Goal: Information Seeking & Learning: Learn about a topic

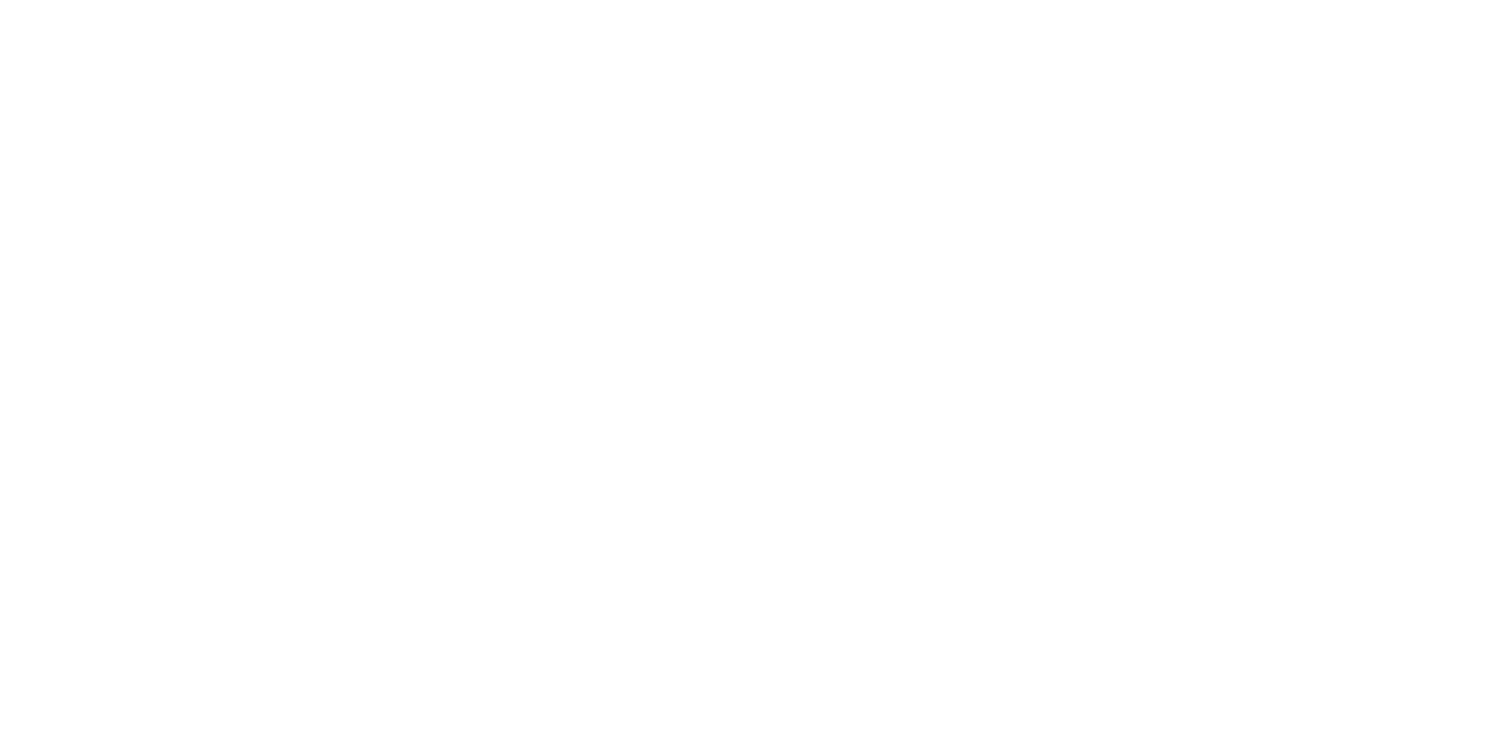
select select
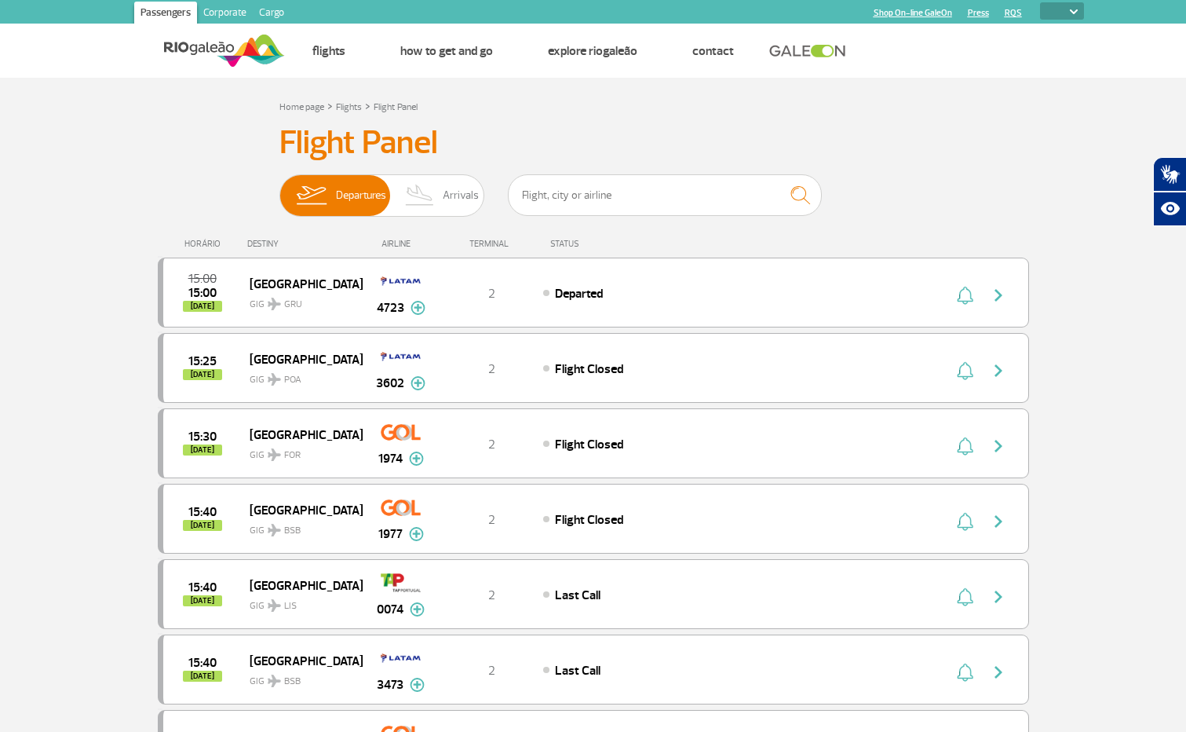
click at [751, 127] on h3 "Flight Panel" at bounding box center [594, 142] width 628 height 39
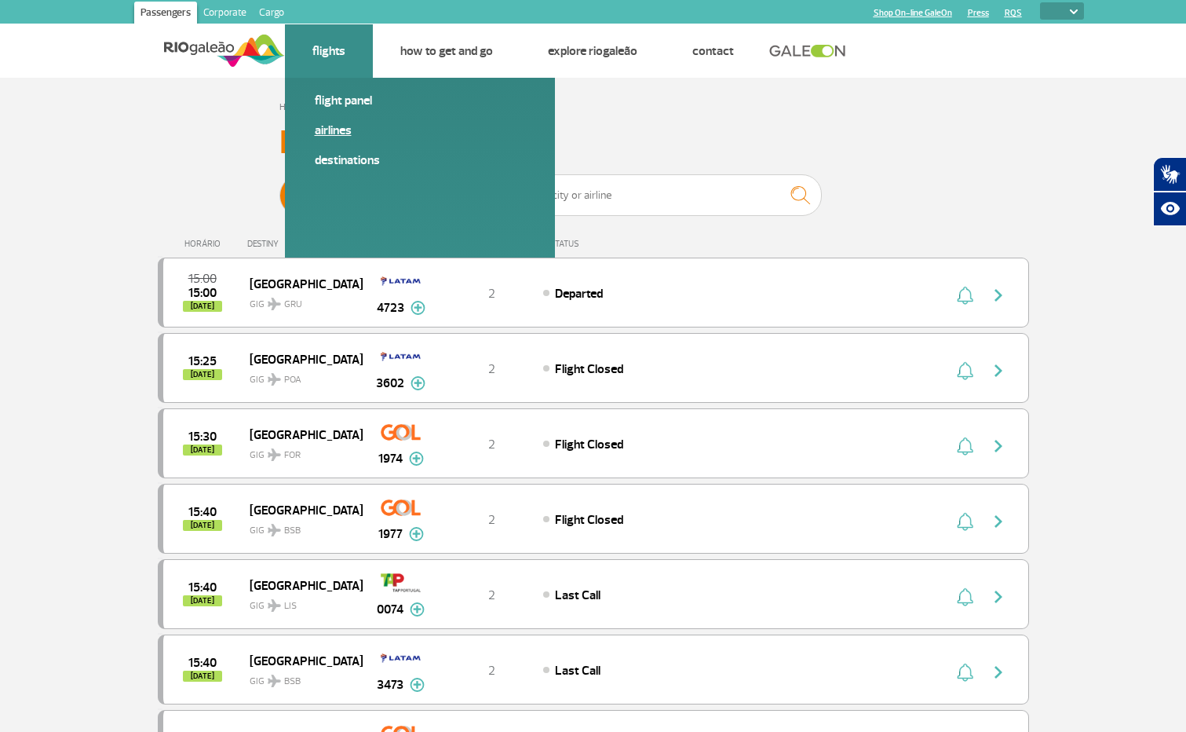
click at [350, 128] on link "Airlines" at bounding box center [420, 130] width 210 height 17
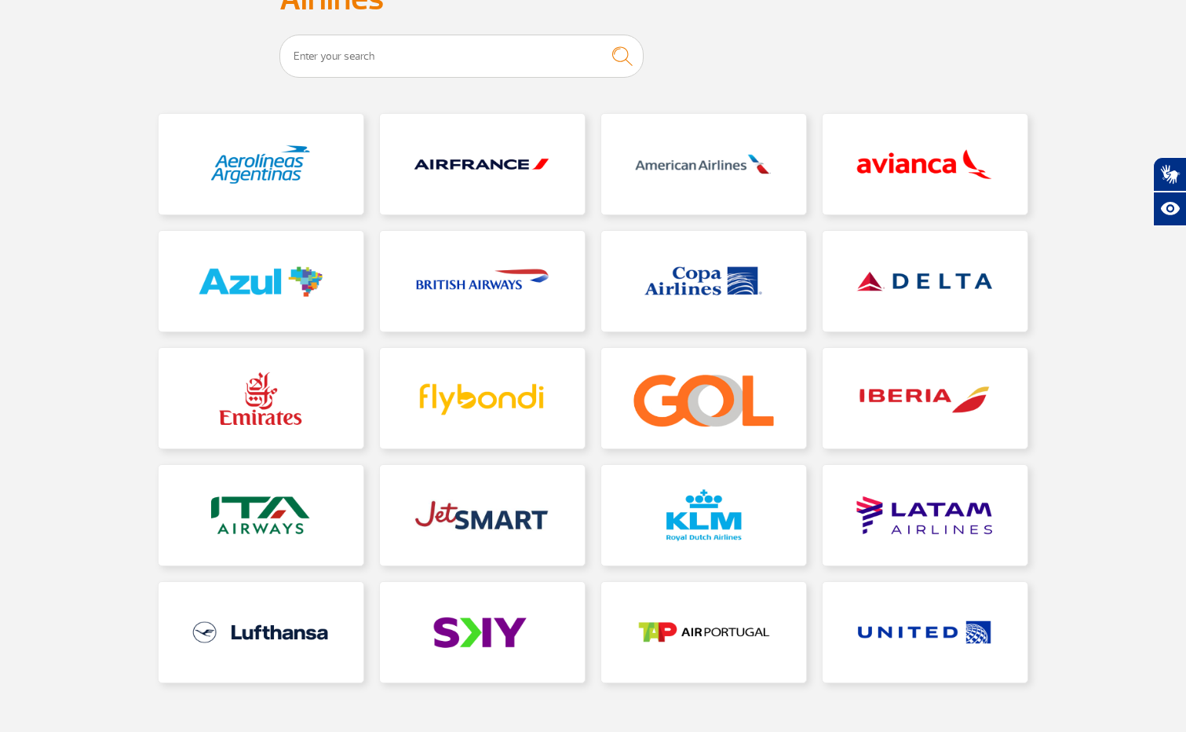
scroll to position [157, 0]
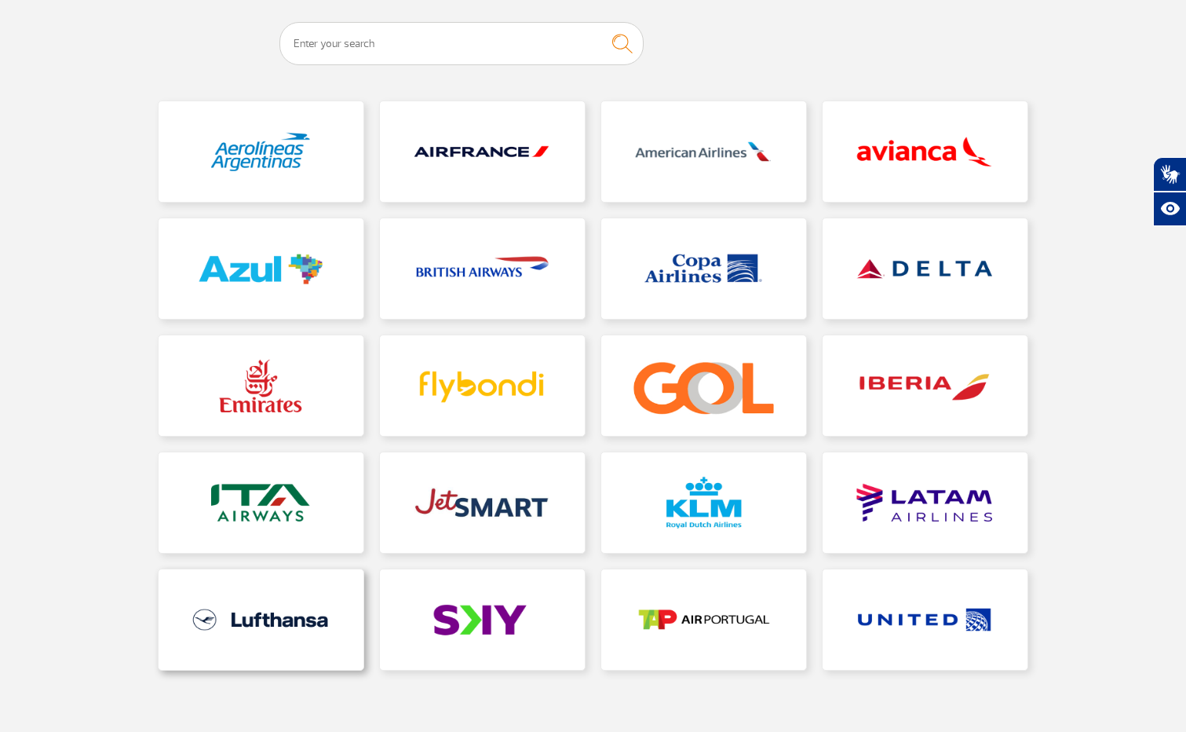
click at [273, 649] on link at bounding box center [261, 619] width 205 height 101
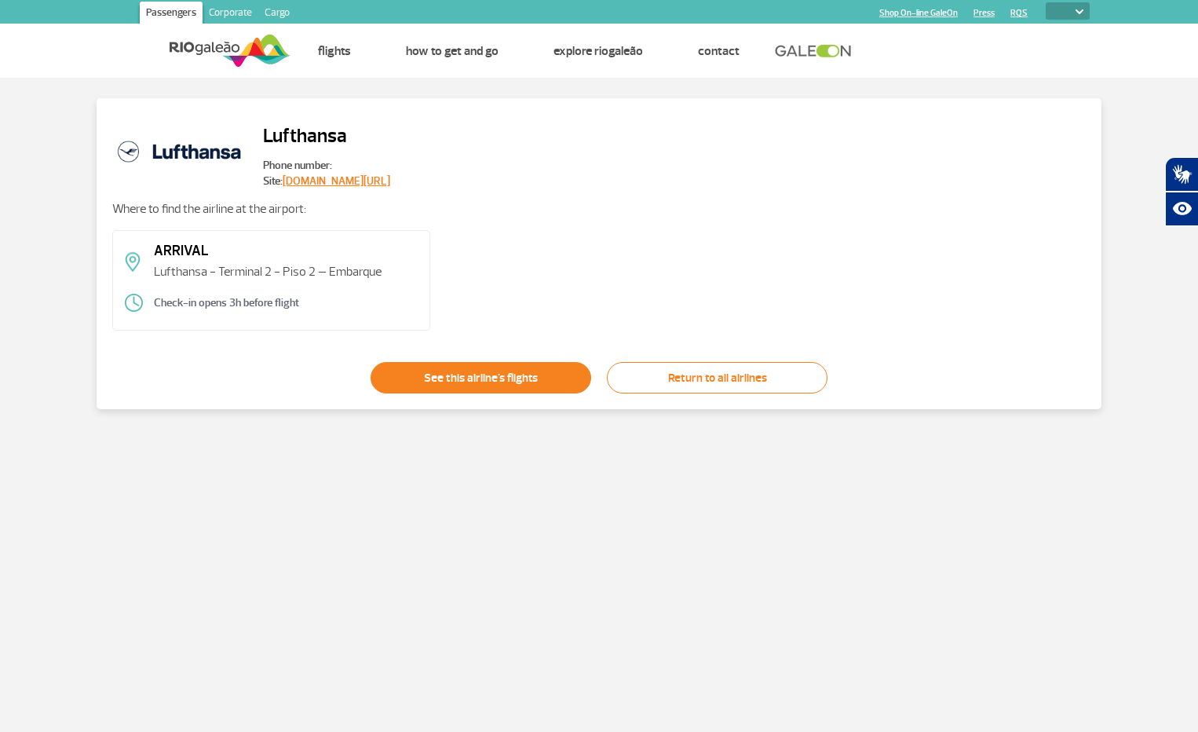
click at [543, 382] on link "See this airline's flights" at bounding box center [481, 377] width 221 height 31
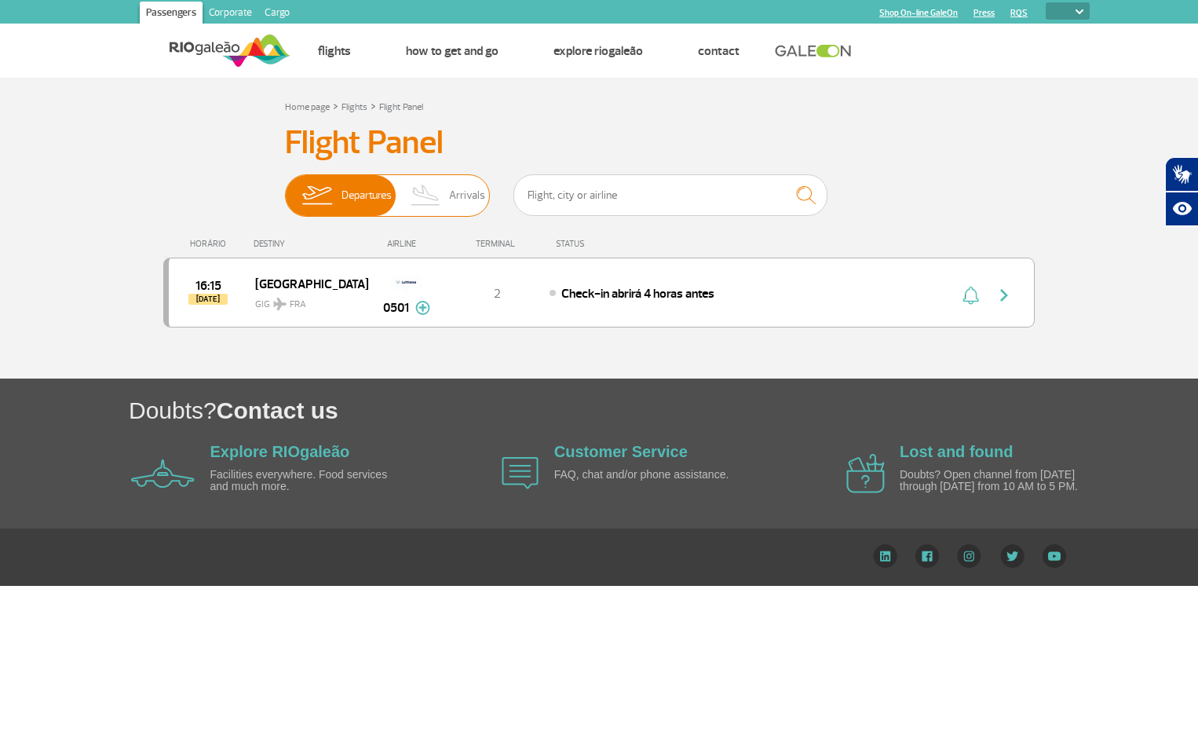
click at [466, 198] on span "Arrivals" at bounding box center [467, 195] width 36 height 41
click at [285, 188] on input "Departures Arrivals" at bounding box center [285, 188] width 0 height 0
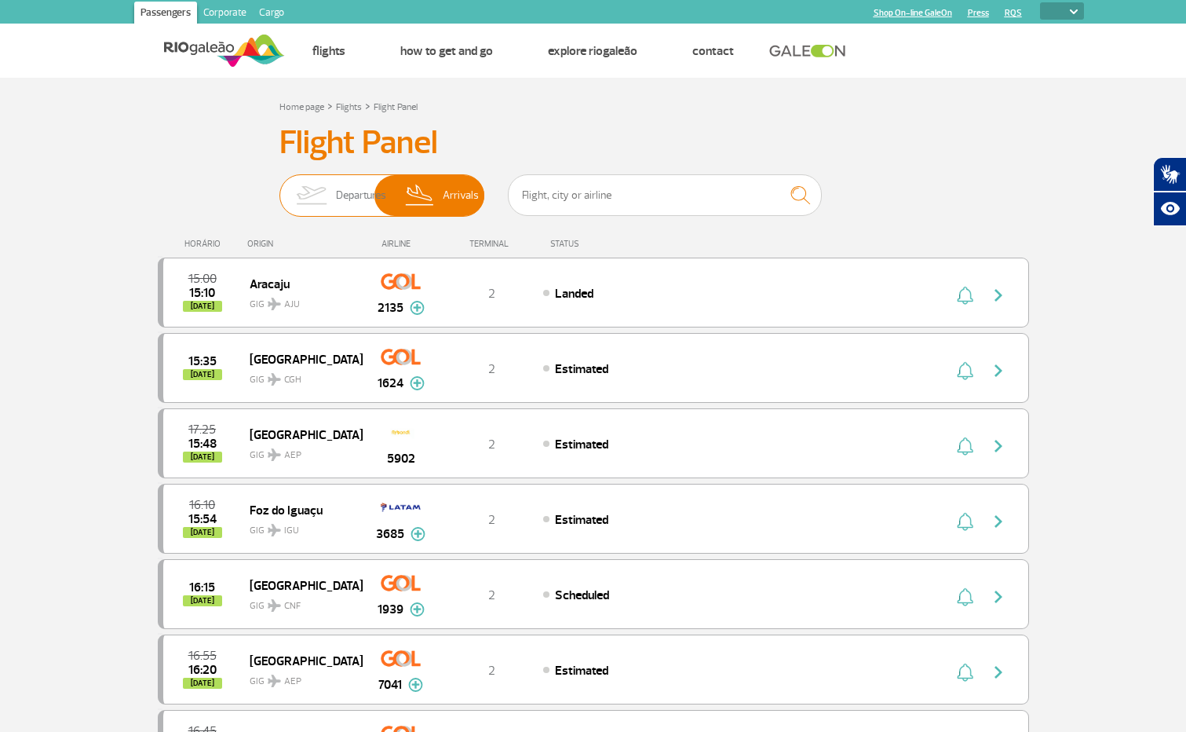
click at [356, 188] on span "Departures" at bounding box center [361, 195] width 50 height 41
click at [280, 188] on input "Departures Arrivals" at bounding box center [280, 188] width 0 height 0
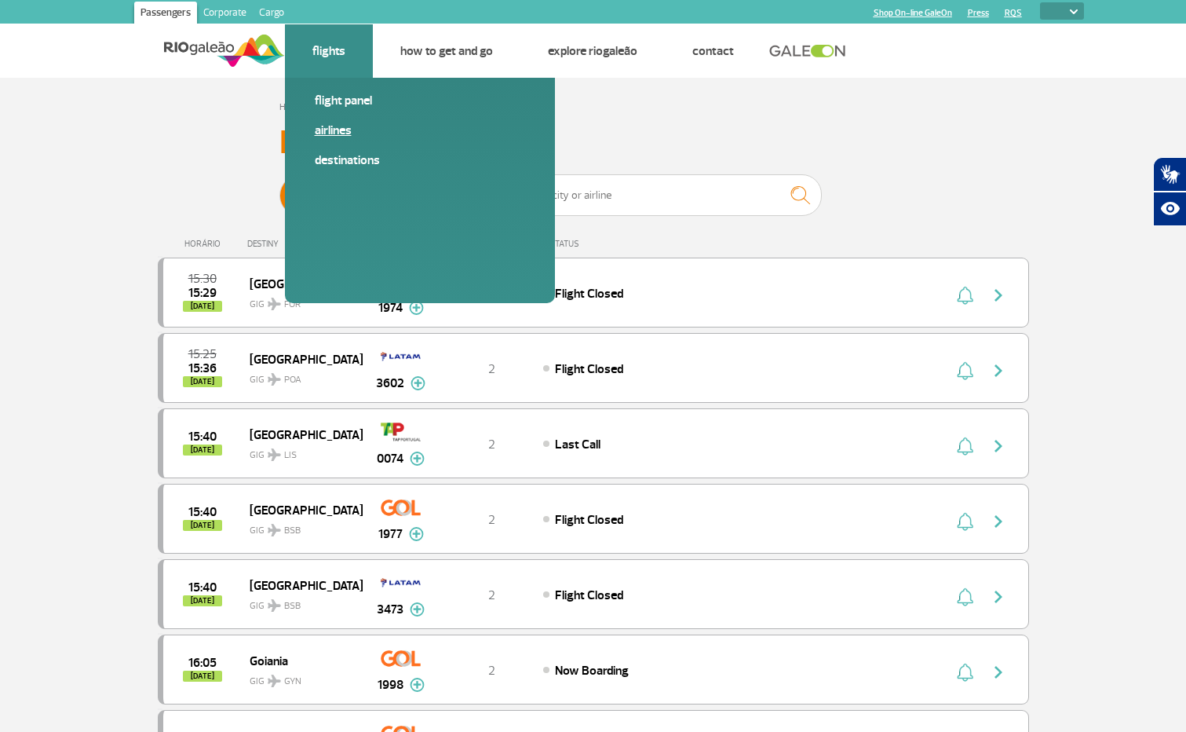
click at [337, 126] on link "Airlines" at bounding box center [420, 130] width 210 height 17
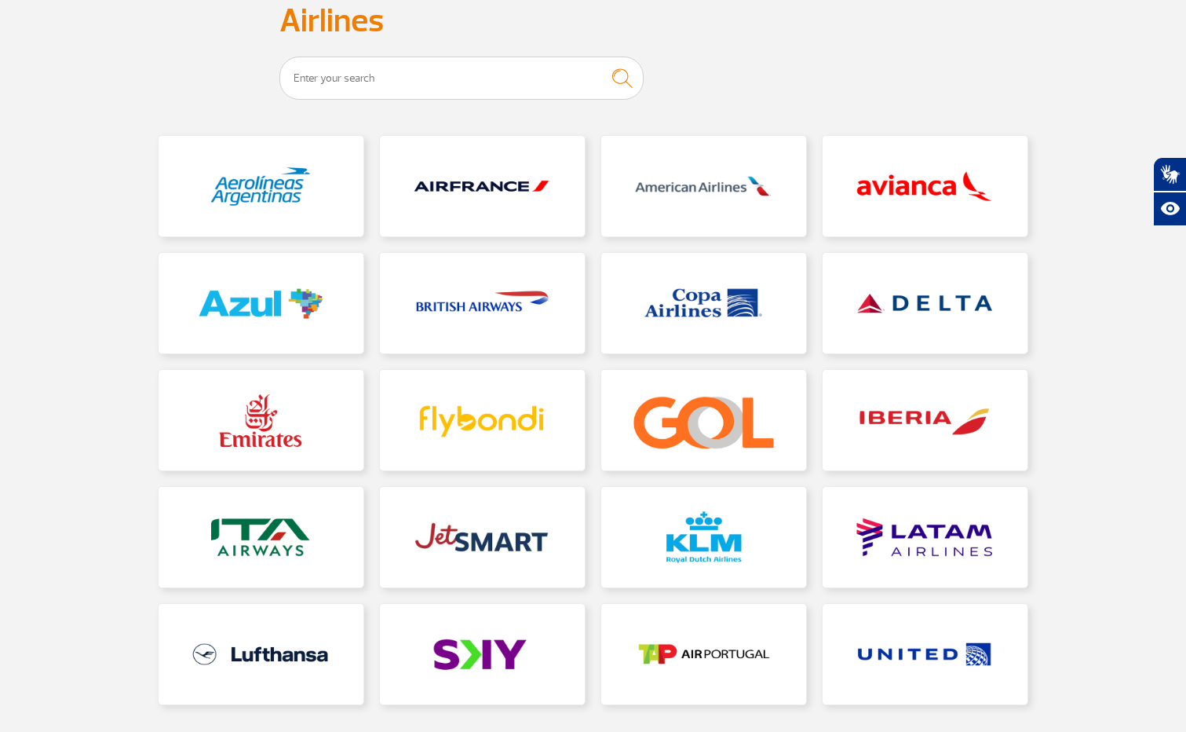
scroll to position [236, 0]
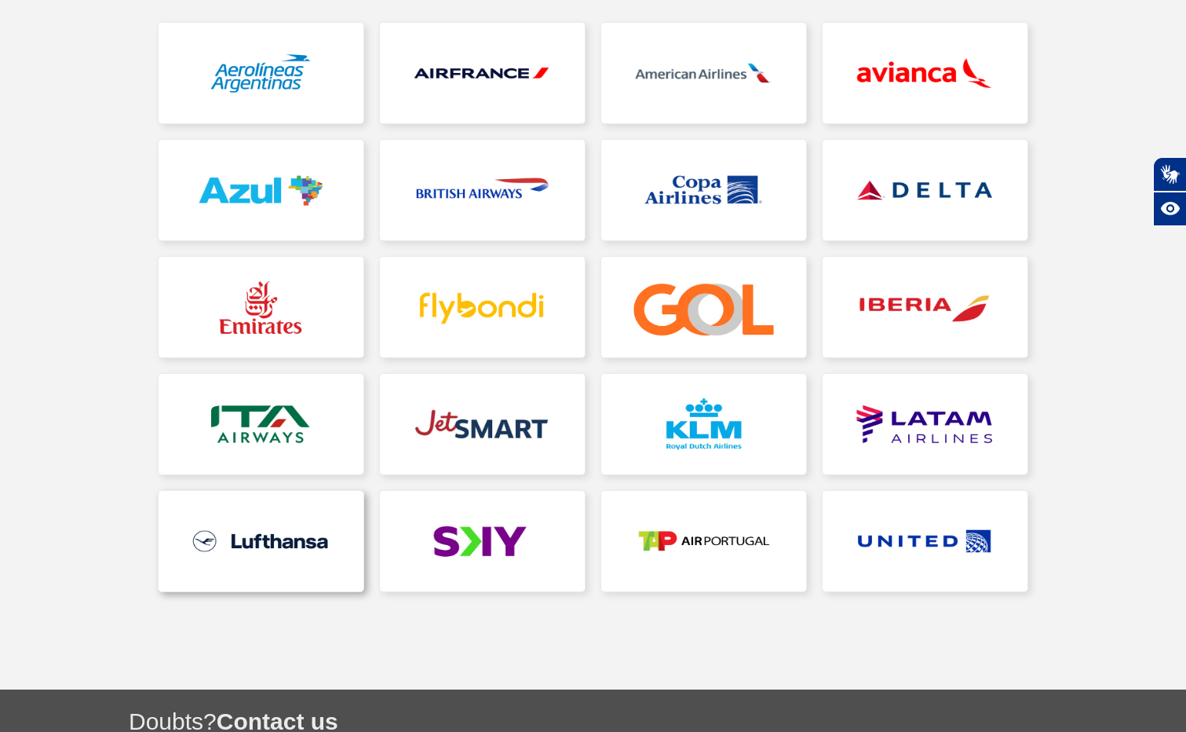
click at [288, 558] on link at bounding box center [261, 541] width 205 height 101
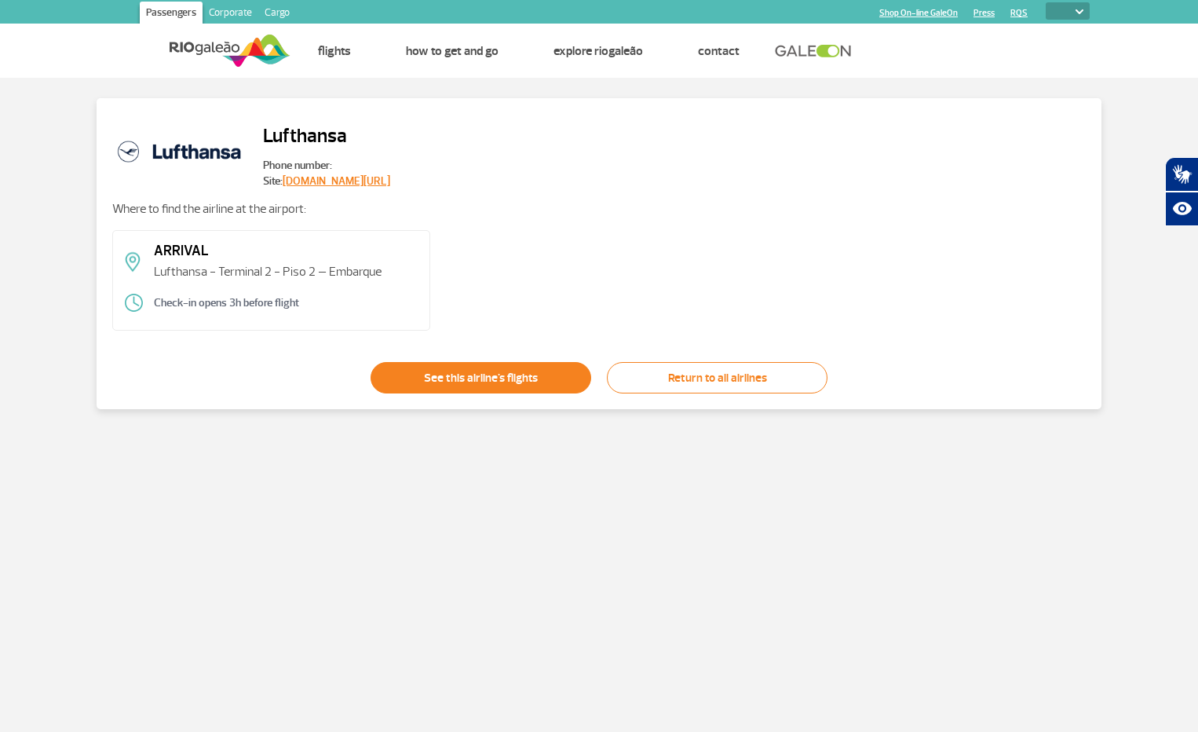
click at [519, 377] on link "See this airline's flights" at bounding box center [481, 377] width 221 height 31
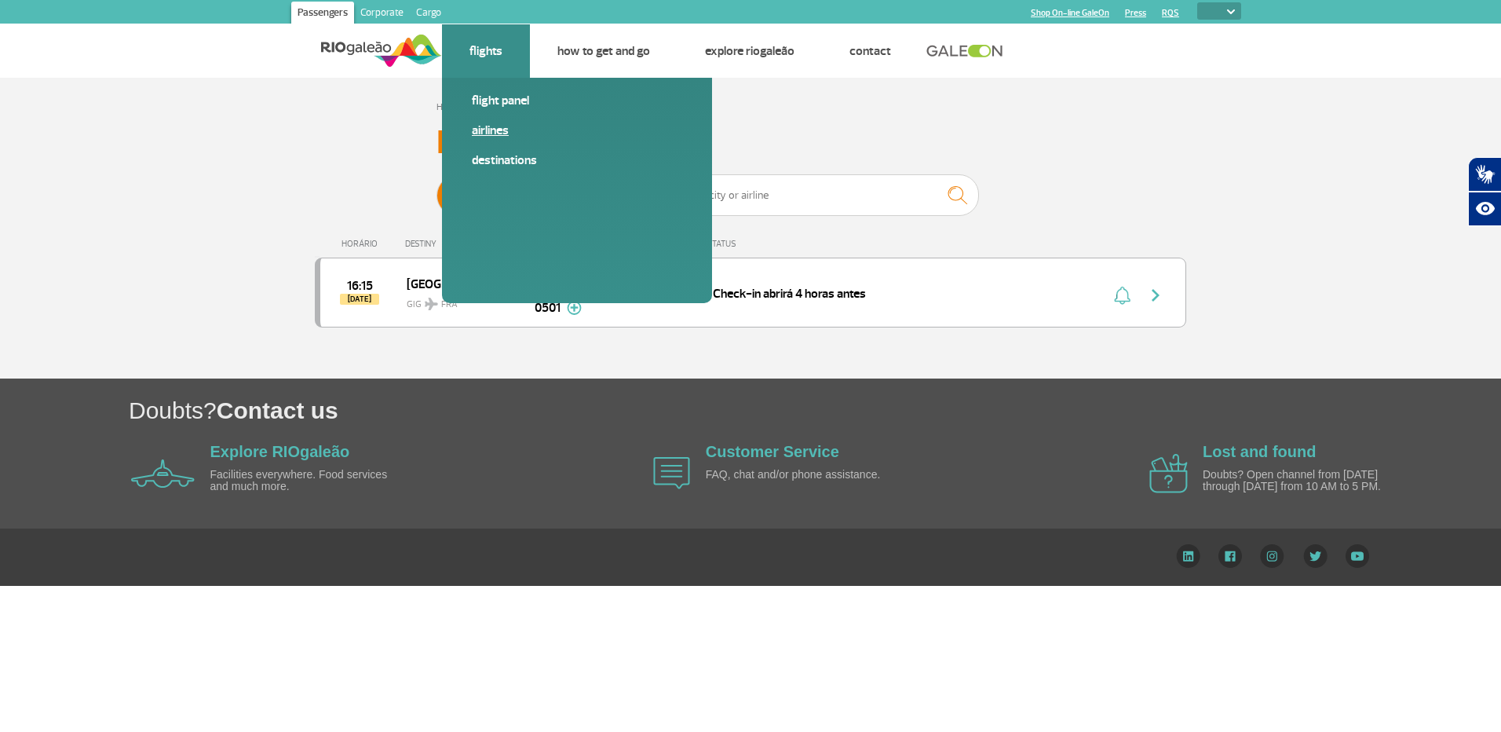
click at [484, 123] on link "Airlines" at bounding box center [577, 130] width 210 height 17
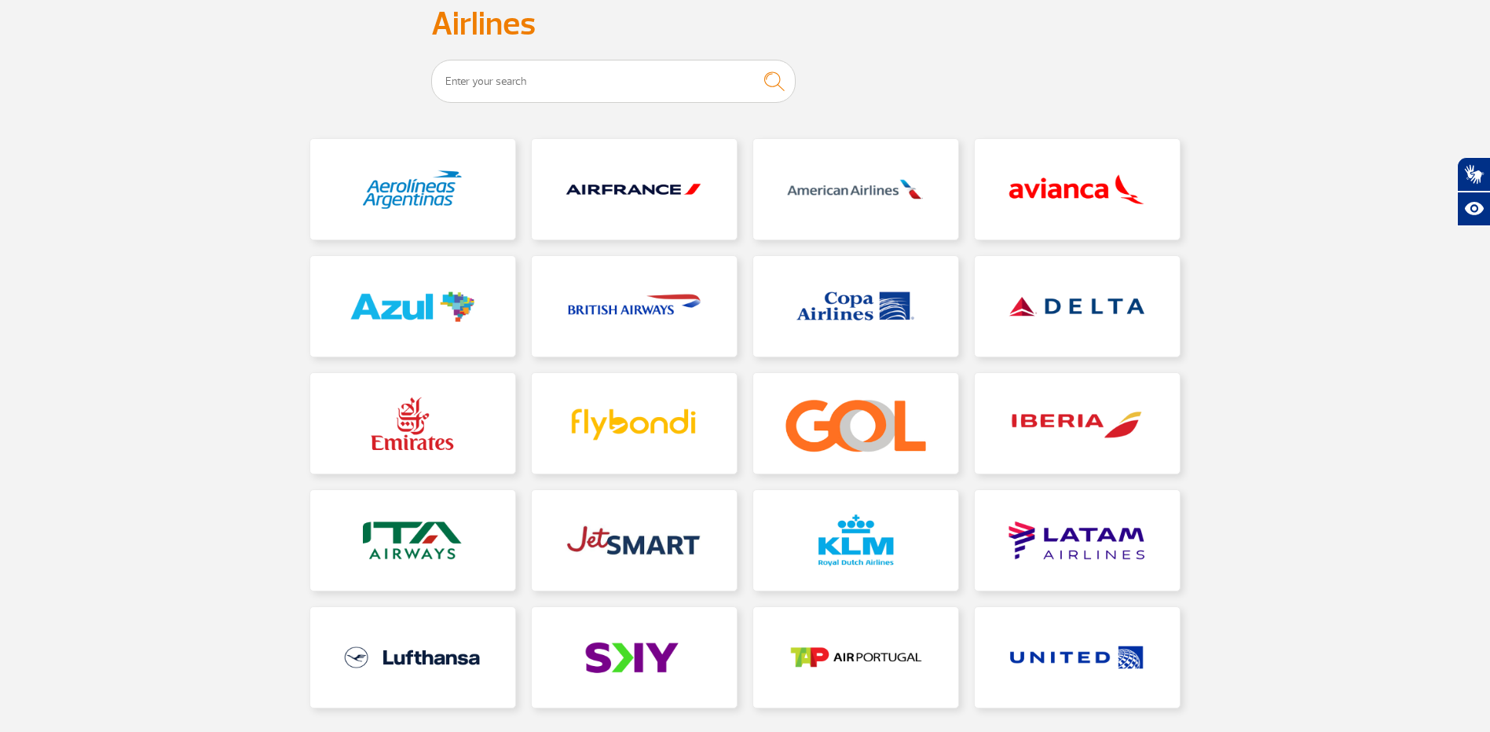
scroll to position [157, 0]
